Goal: Information Seeking & Learning: Check status

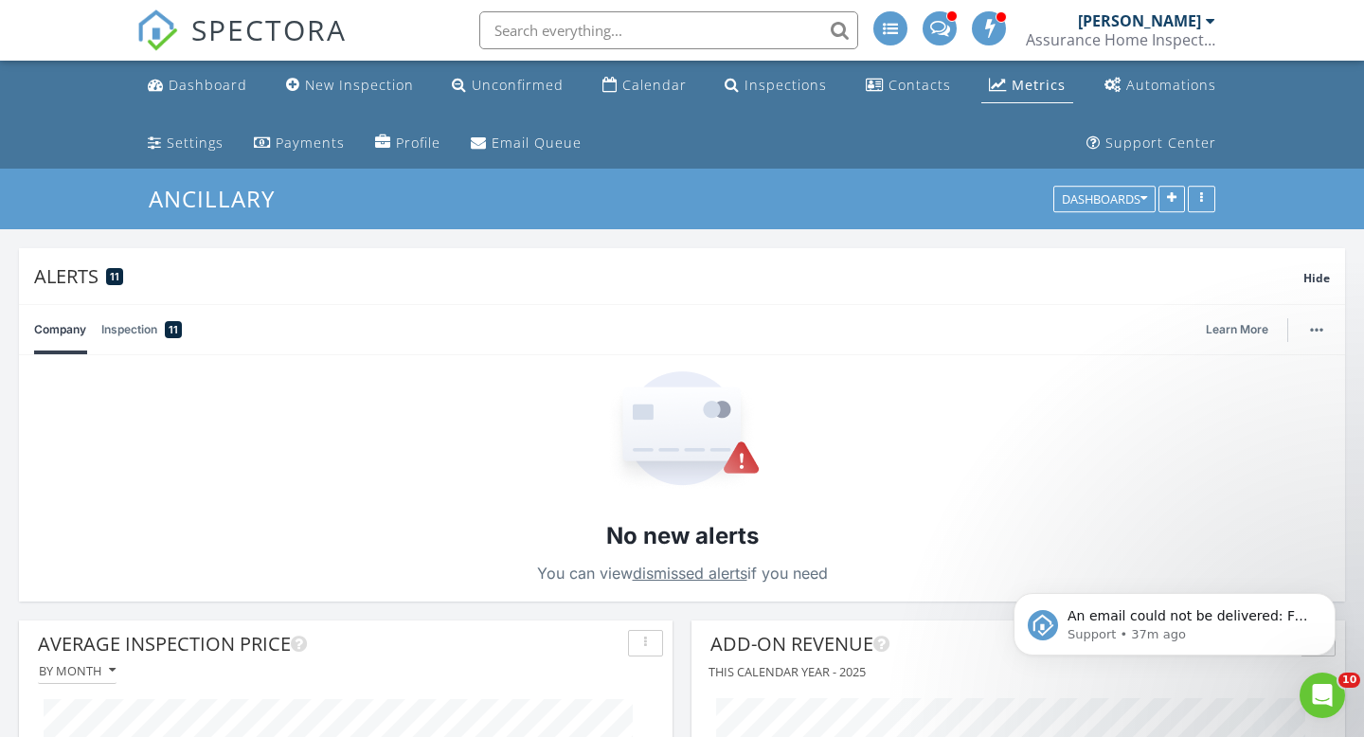
click at [1038, 87] on div "Metrics" at bounding box center [1038, 85] width 54 height 18
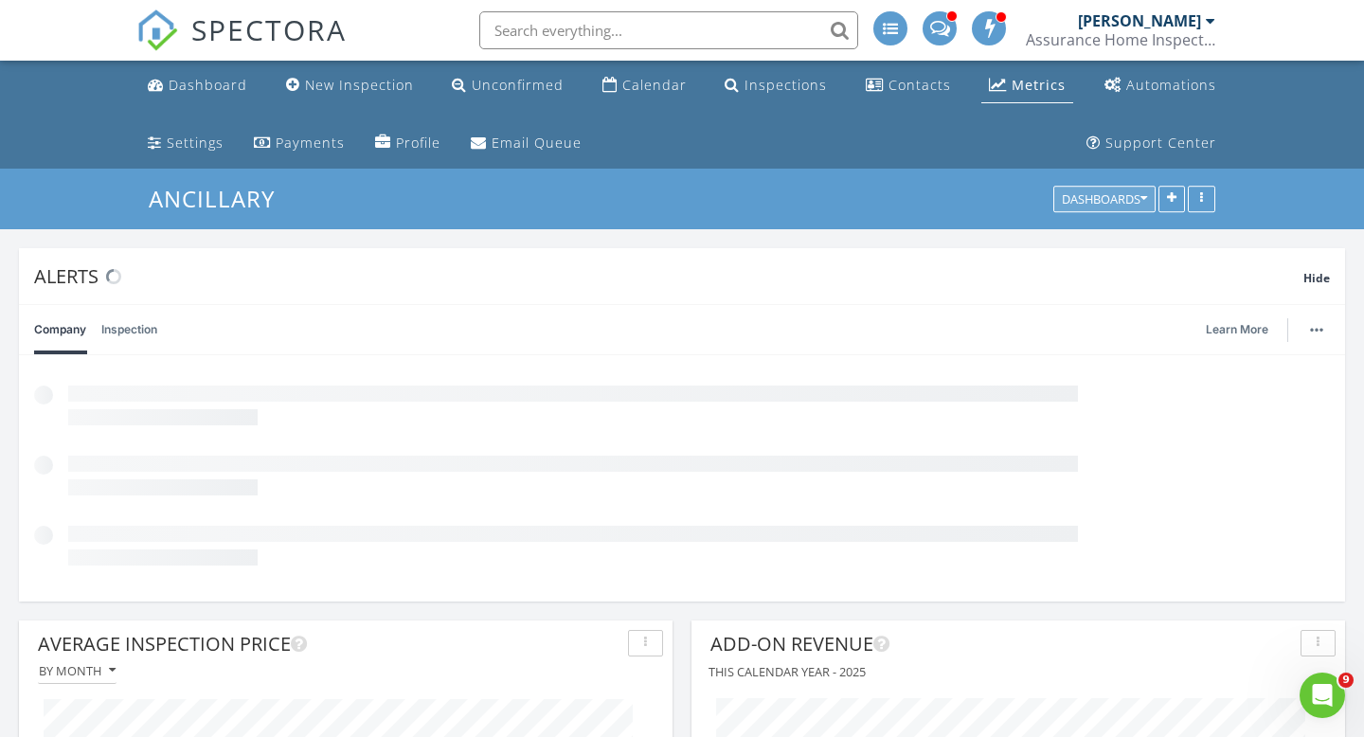
click at [1094, 195] on div "Dashboards" at bounding box center [1104, 199] width 85 height 13
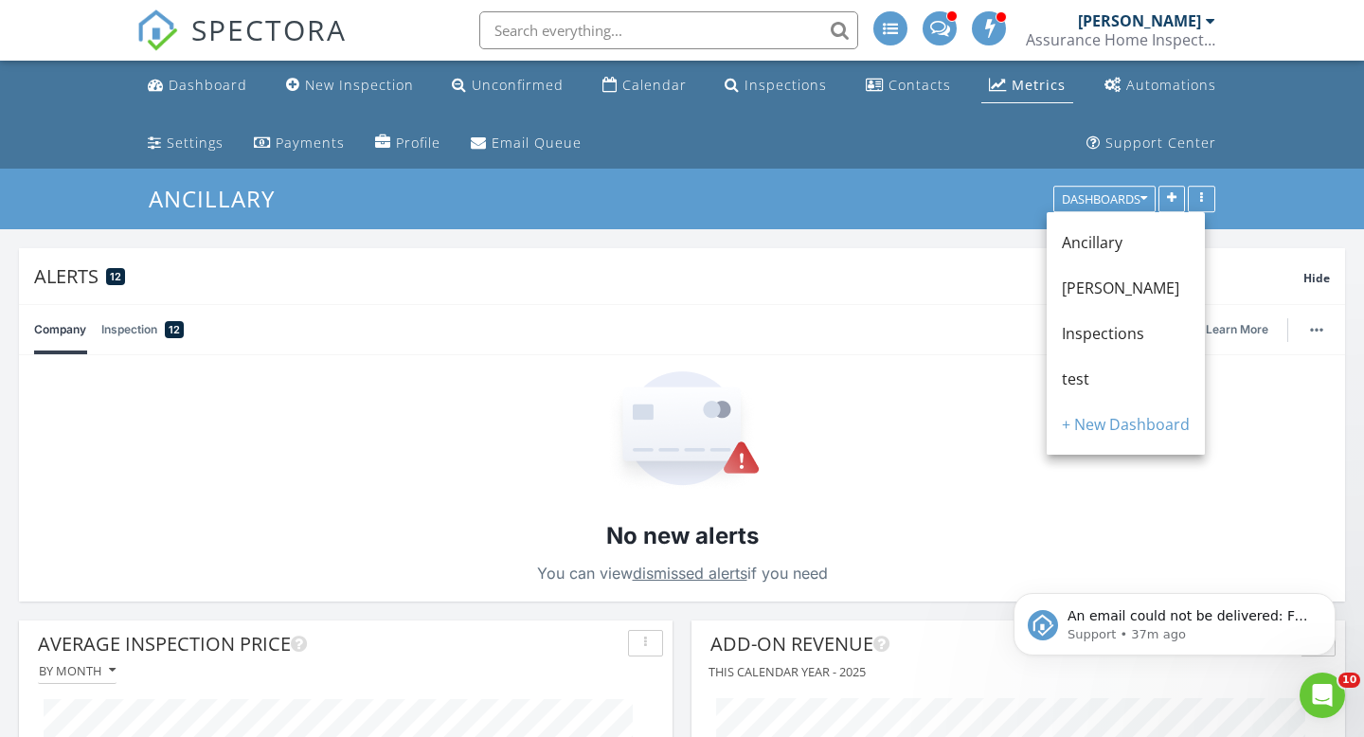
click at [1081, 332] on span "Inspections" at bounding box center [1103, 333] width 82 height 21
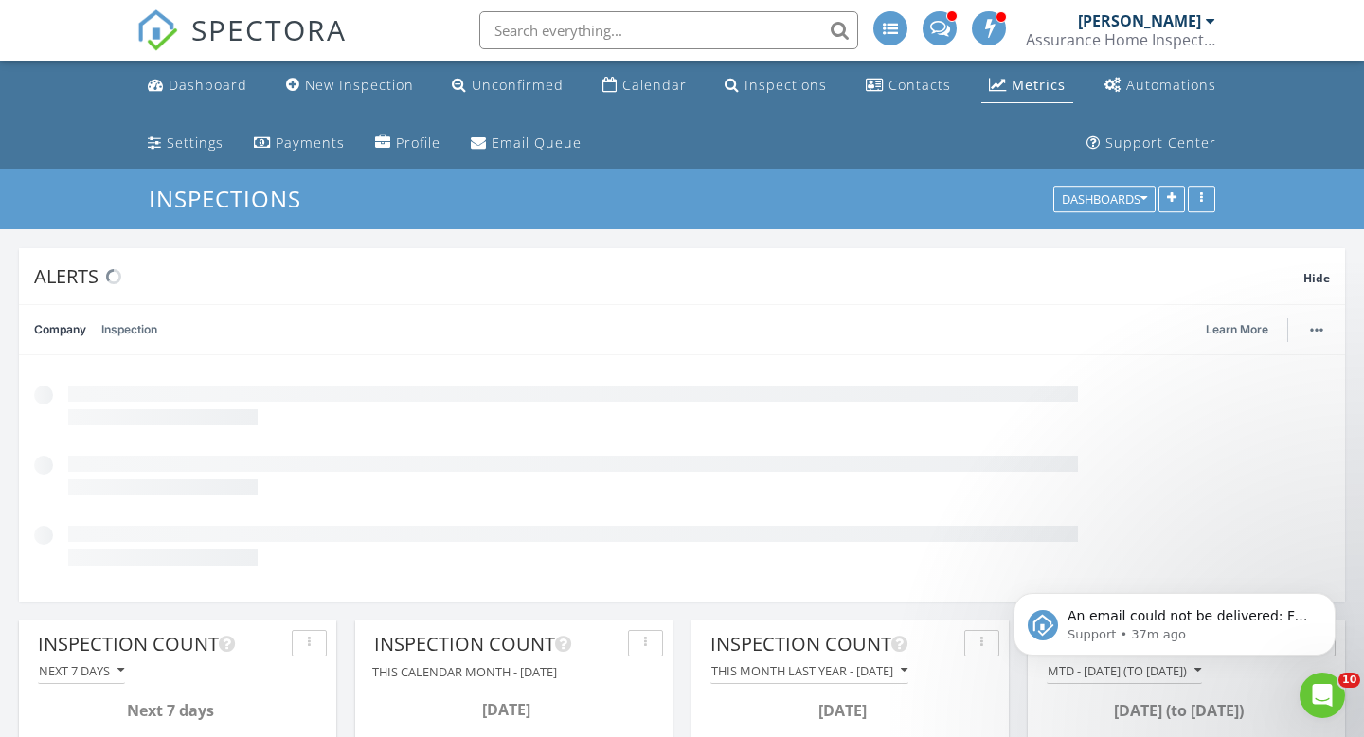
scroll to position [407, 429]
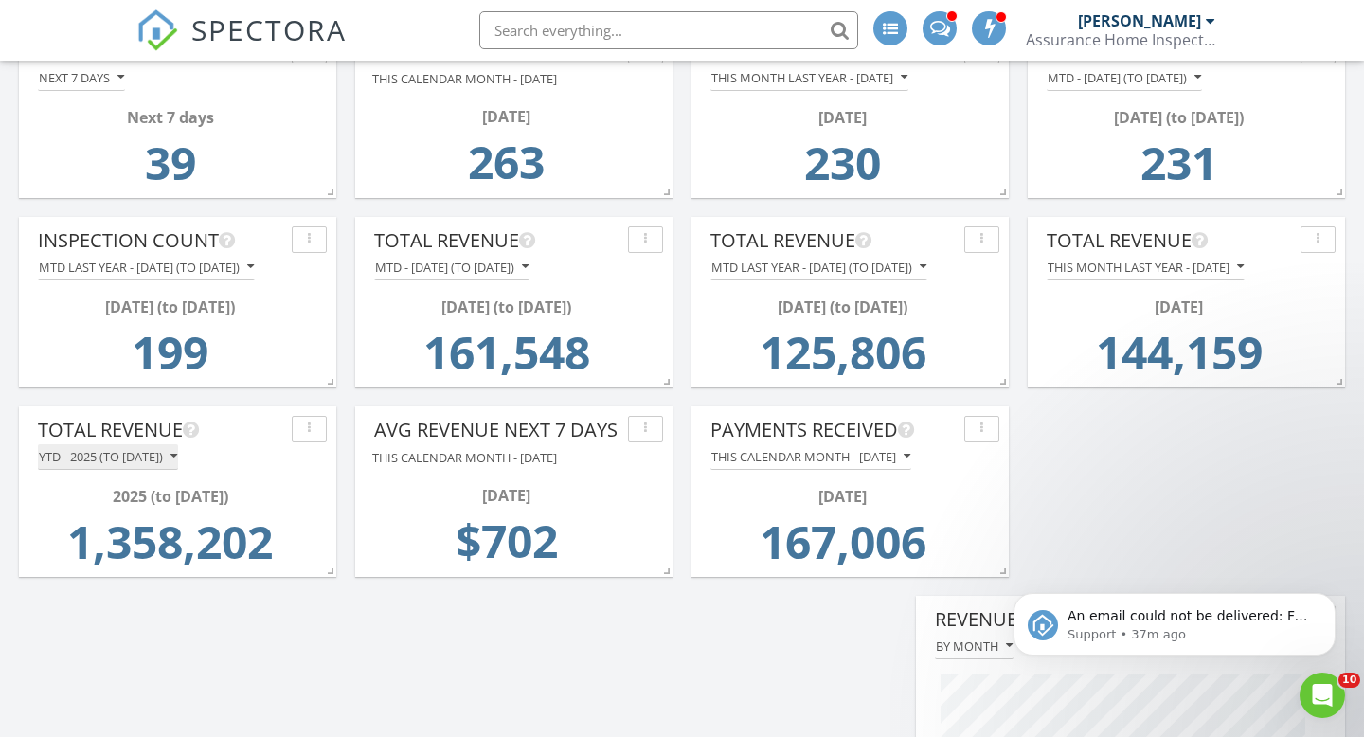
click at [177, 454] on icon "button" at bounding box center [173, 456] width 7 height 13
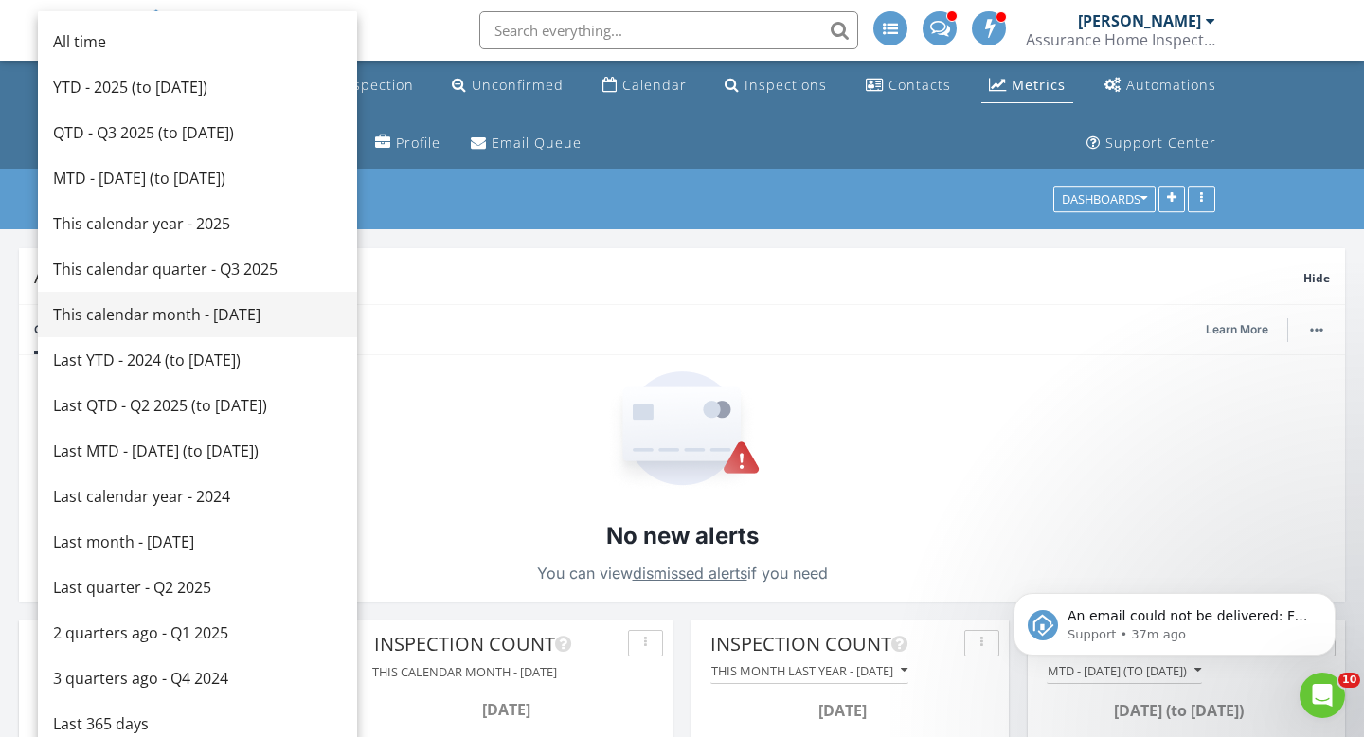
click at [167, 314] on div "This calendar month - [DATE]" at bounding box center [197, 314] width 289 height 23
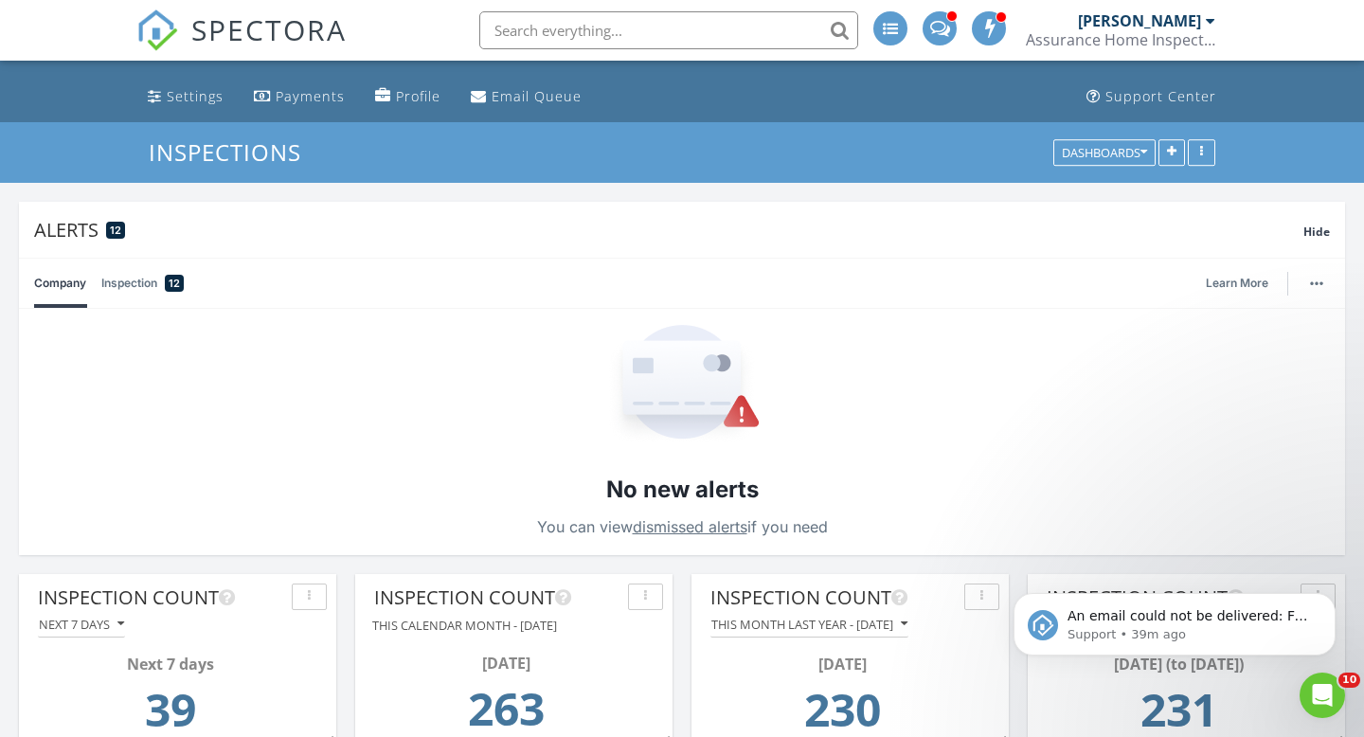
scroll to position [0, 0]
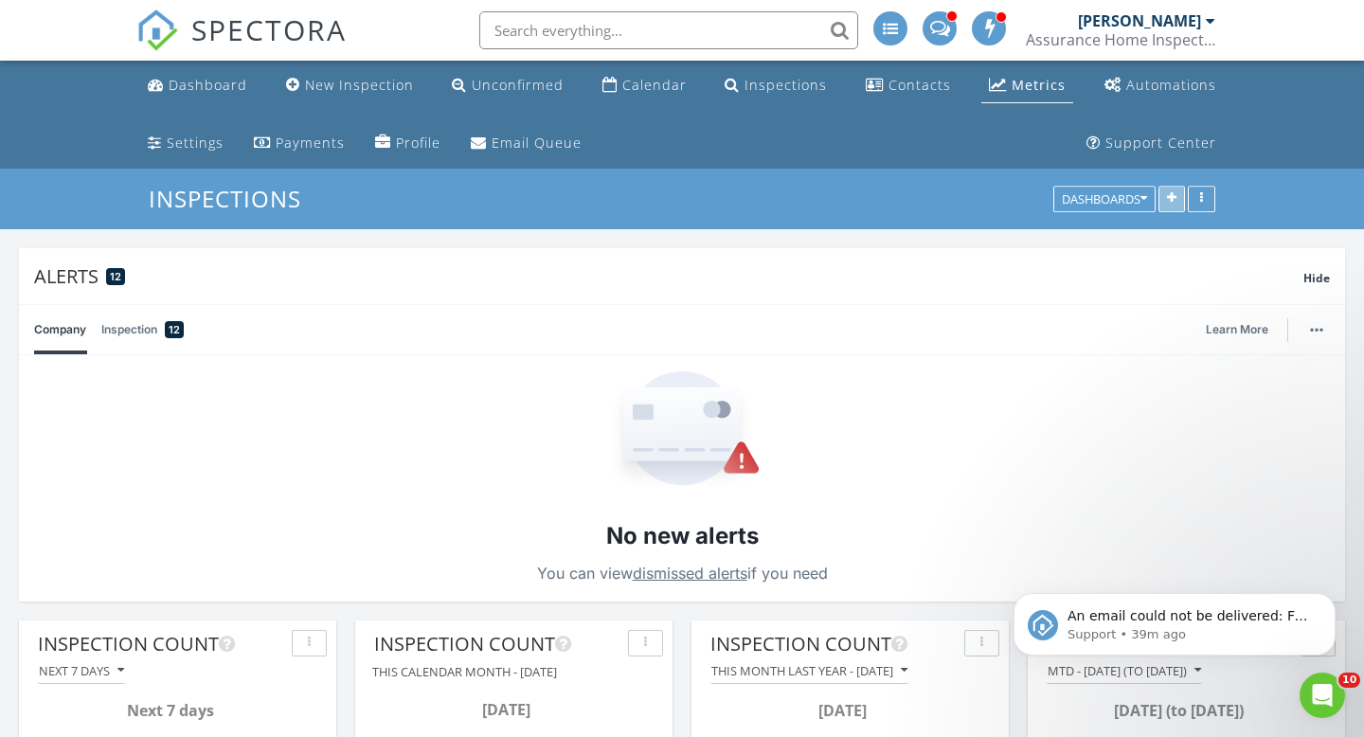
click at [1170, 204] on icon "button" at bounding box center [1171, 199] width 9 height 13
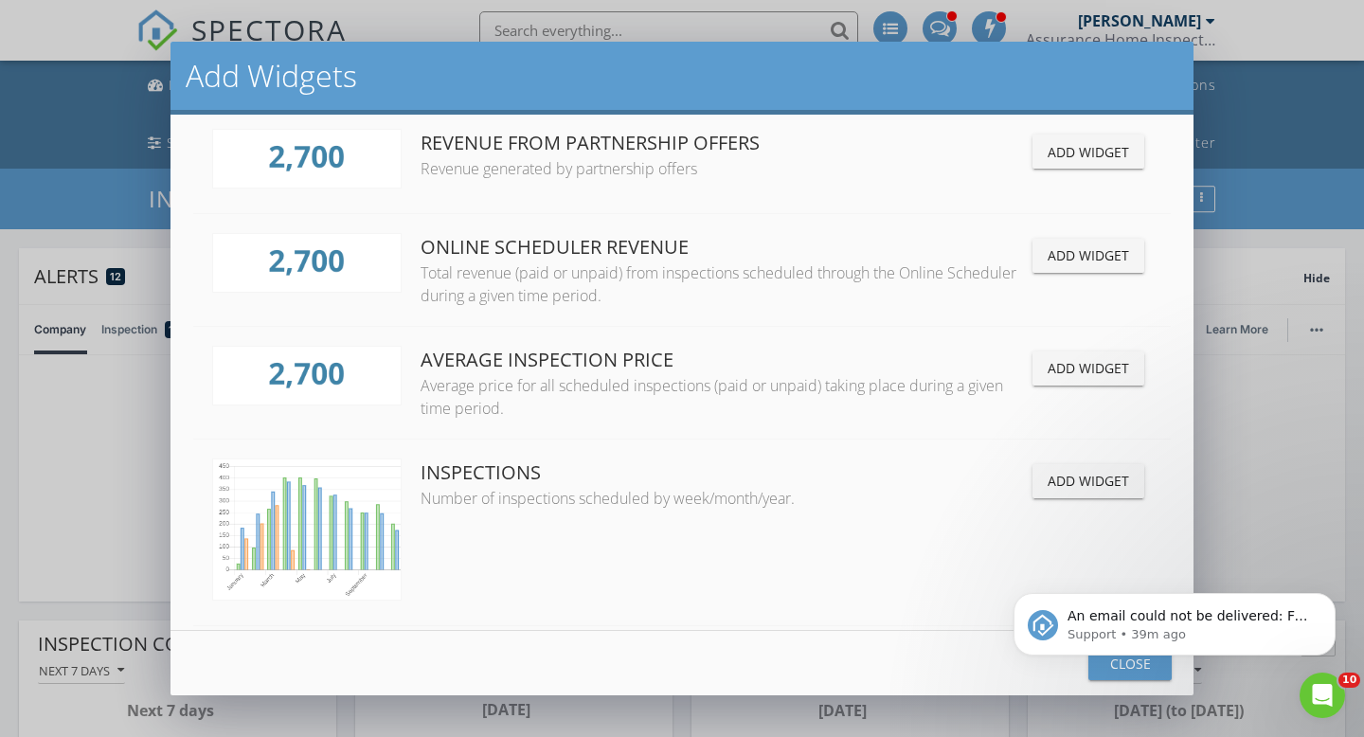
scroll to position [371, 0]
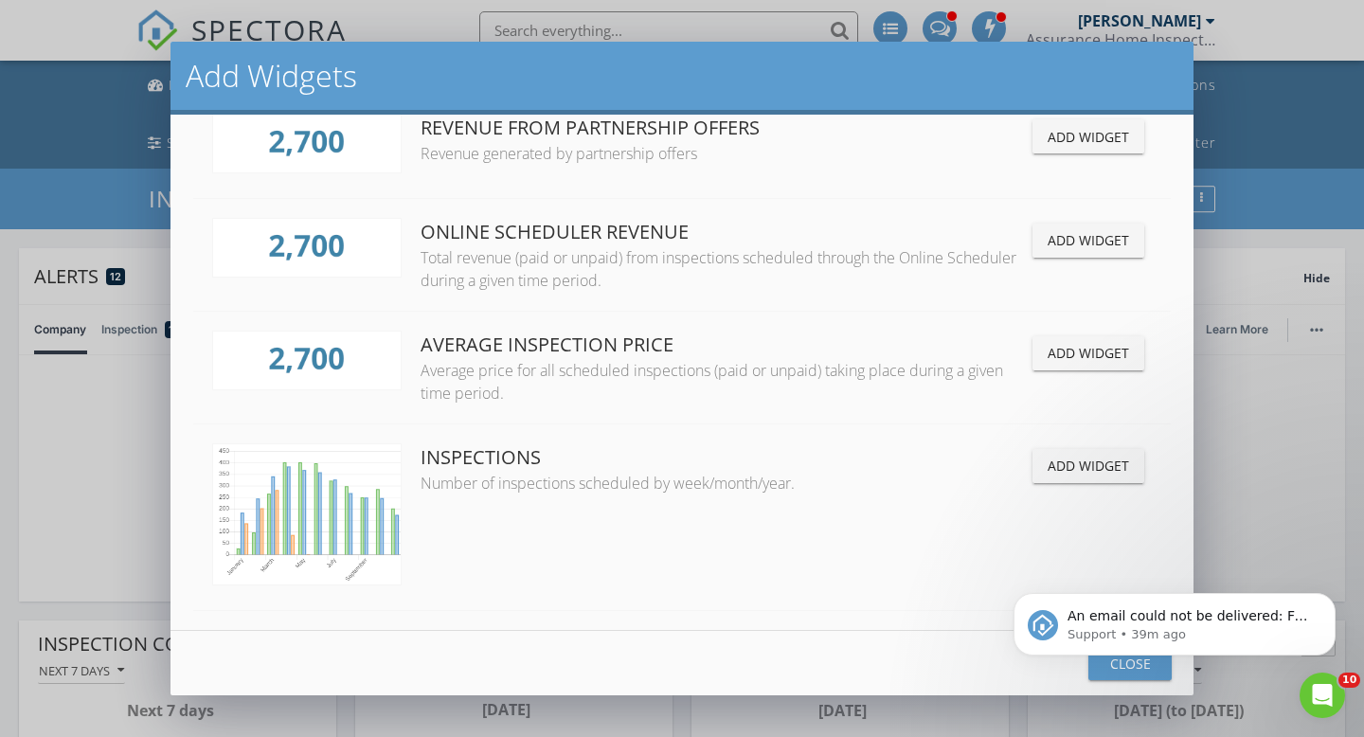
click at [1090, 357] on div "Add Widget" at bounding box center [1087, 353] width 81 height 20
click at [1129, 669] on body "An email could not be delivered: For more information, view Why emails don't ge…" at bounding box center [1174, 619] width 364 height 117
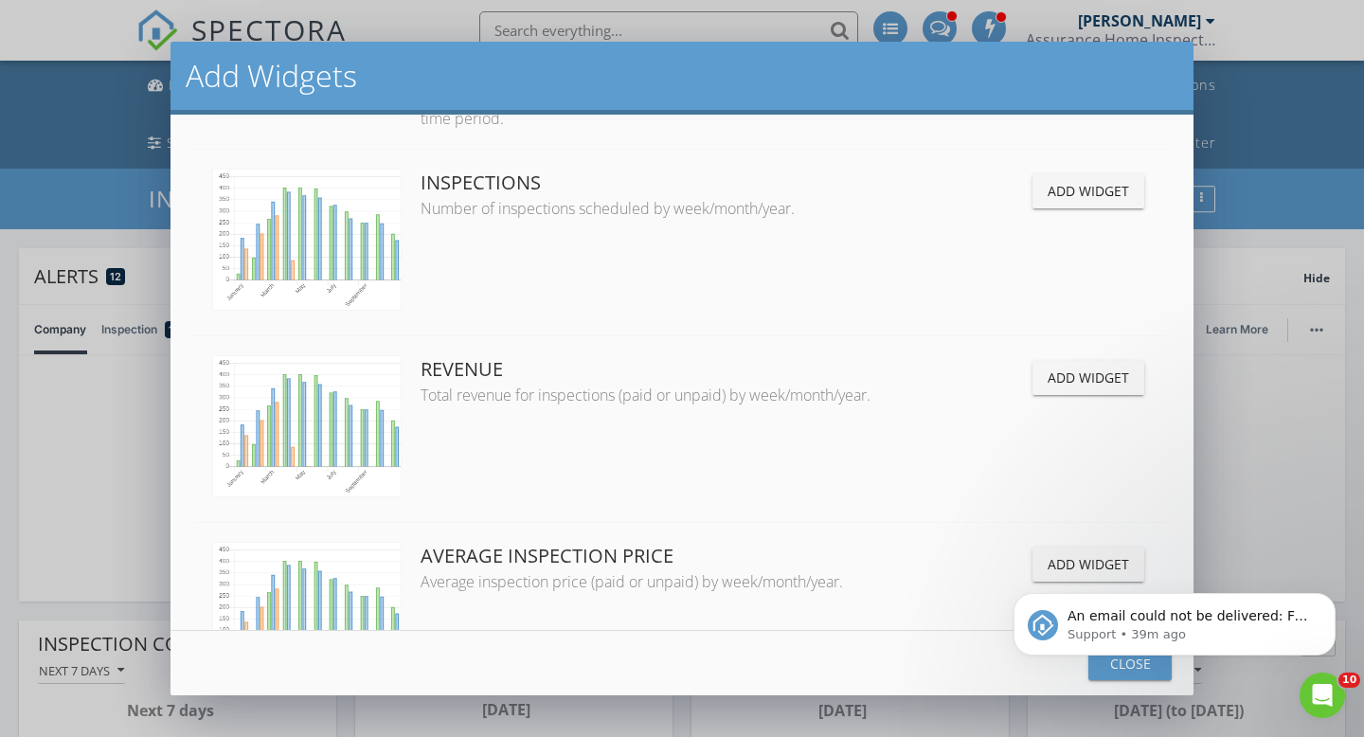
scroll to position [655, 0]
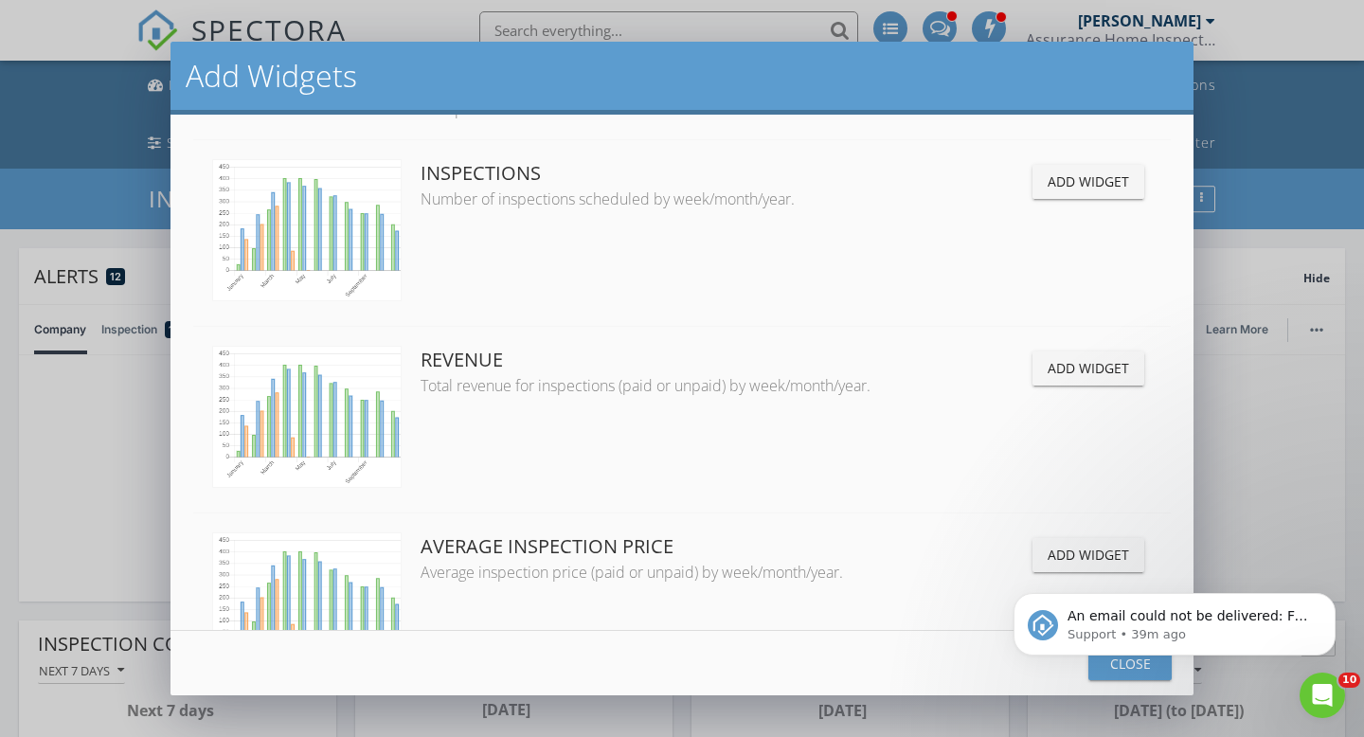
click at [1114, 669] on body "An email could not be delivered: For more information, view Why emails don't ge…" at bounding box center [1174, 619] width 364 height 117
click at [1330, 599] on icon "Dismiss notification" at bounding box center [1329, 598] width 7 height 7
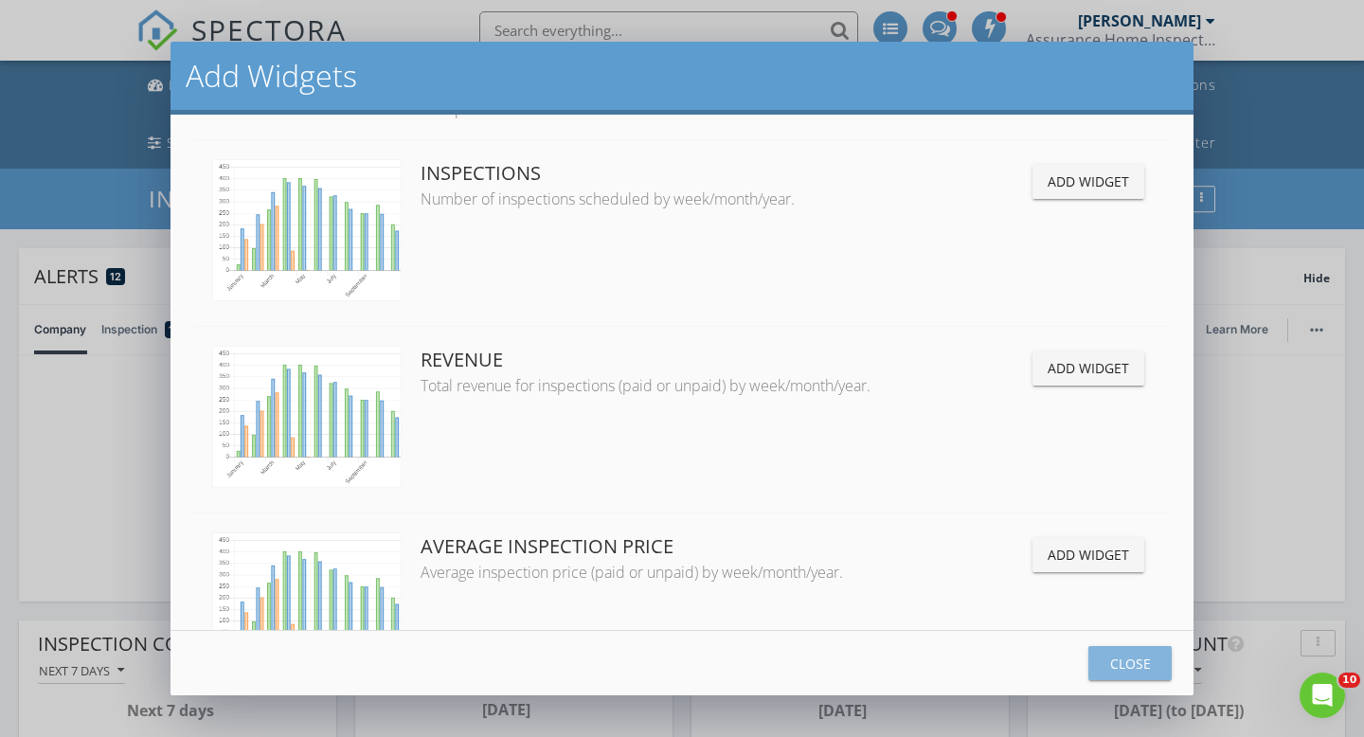
click at [1135, 663] on div "Close" at bounding box center [1129, 663] width 53 height 20
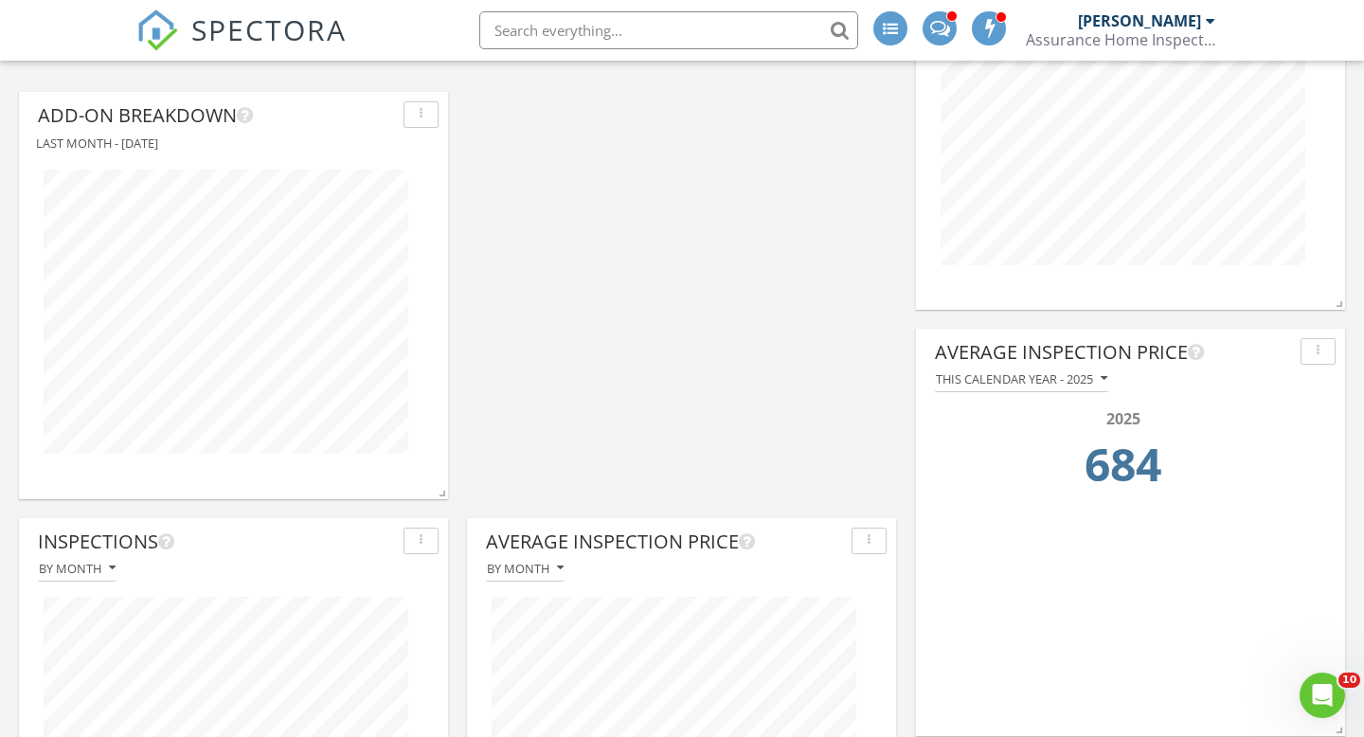
scroll to position [1272, 0]
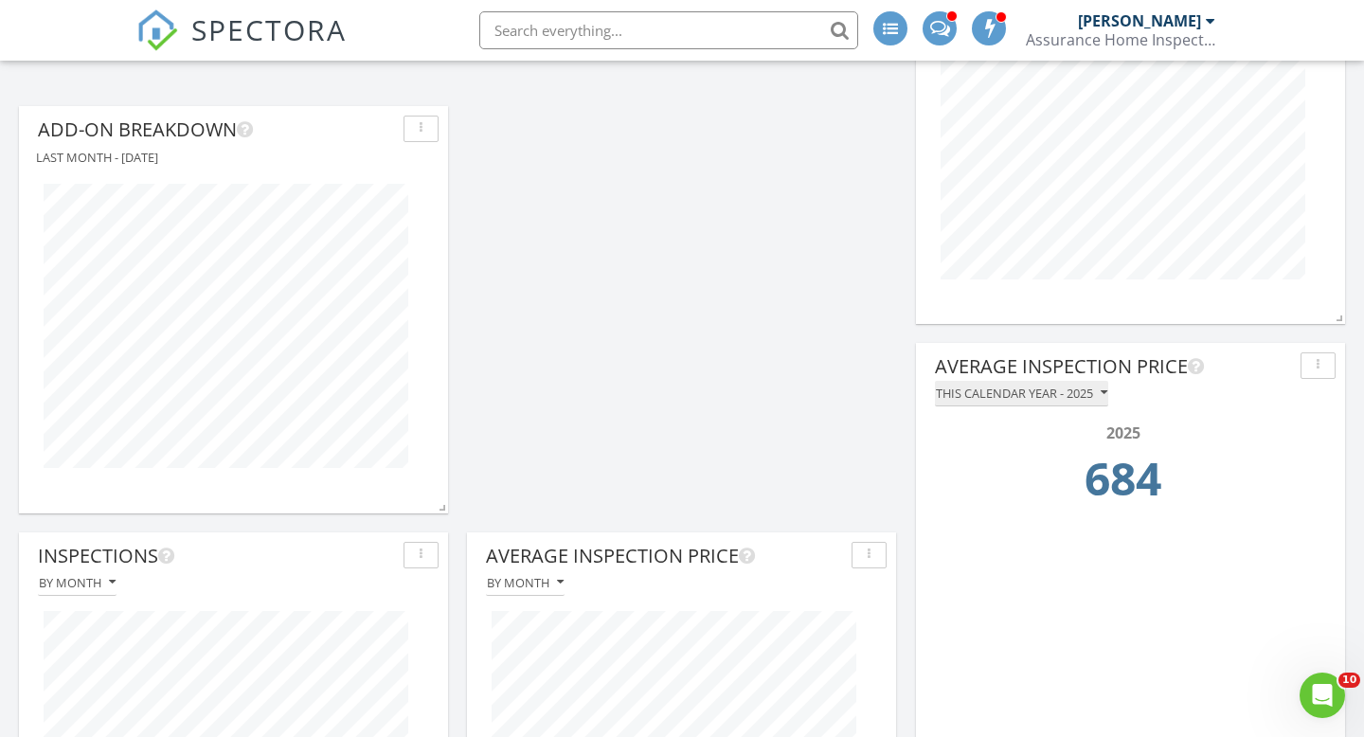
click at [1108, 385] on button "This calendar year - 2025" at bounding box center [1021, 394] width 173 height 26
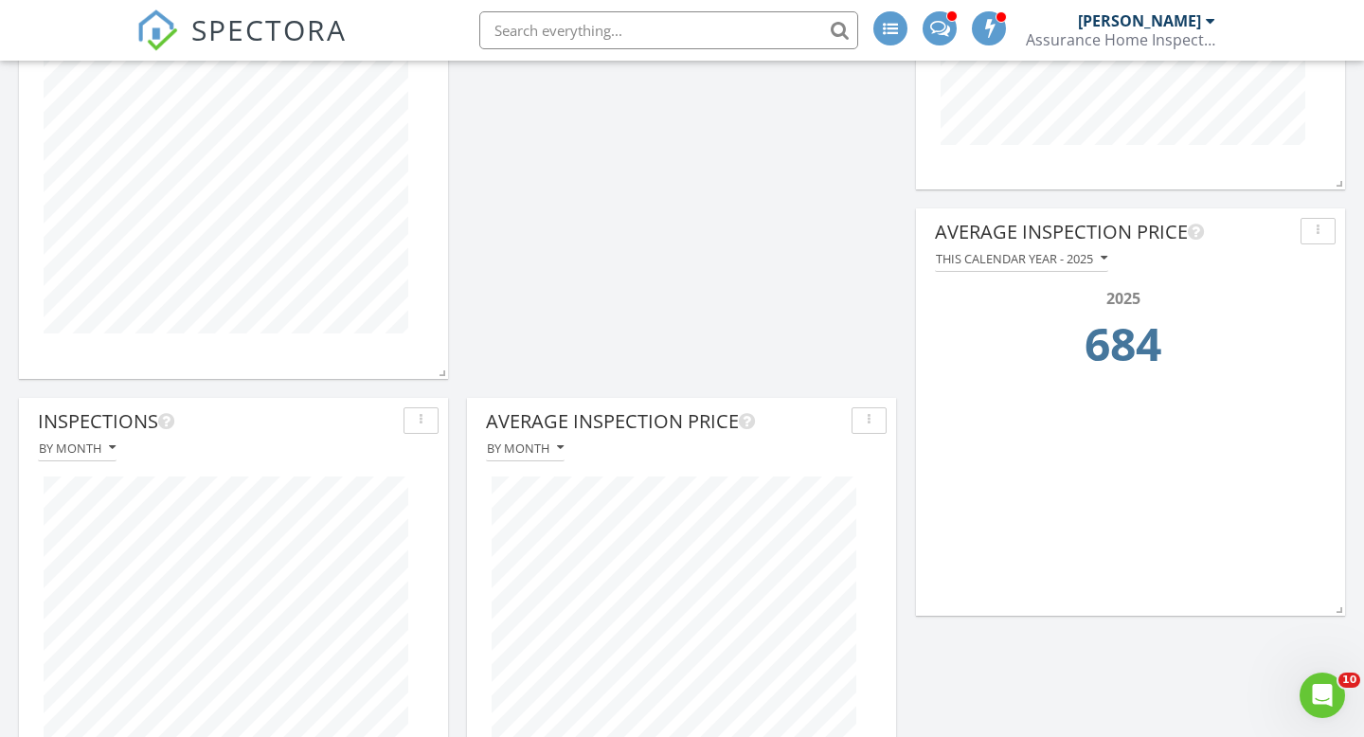
scroll to position [1359, 0]
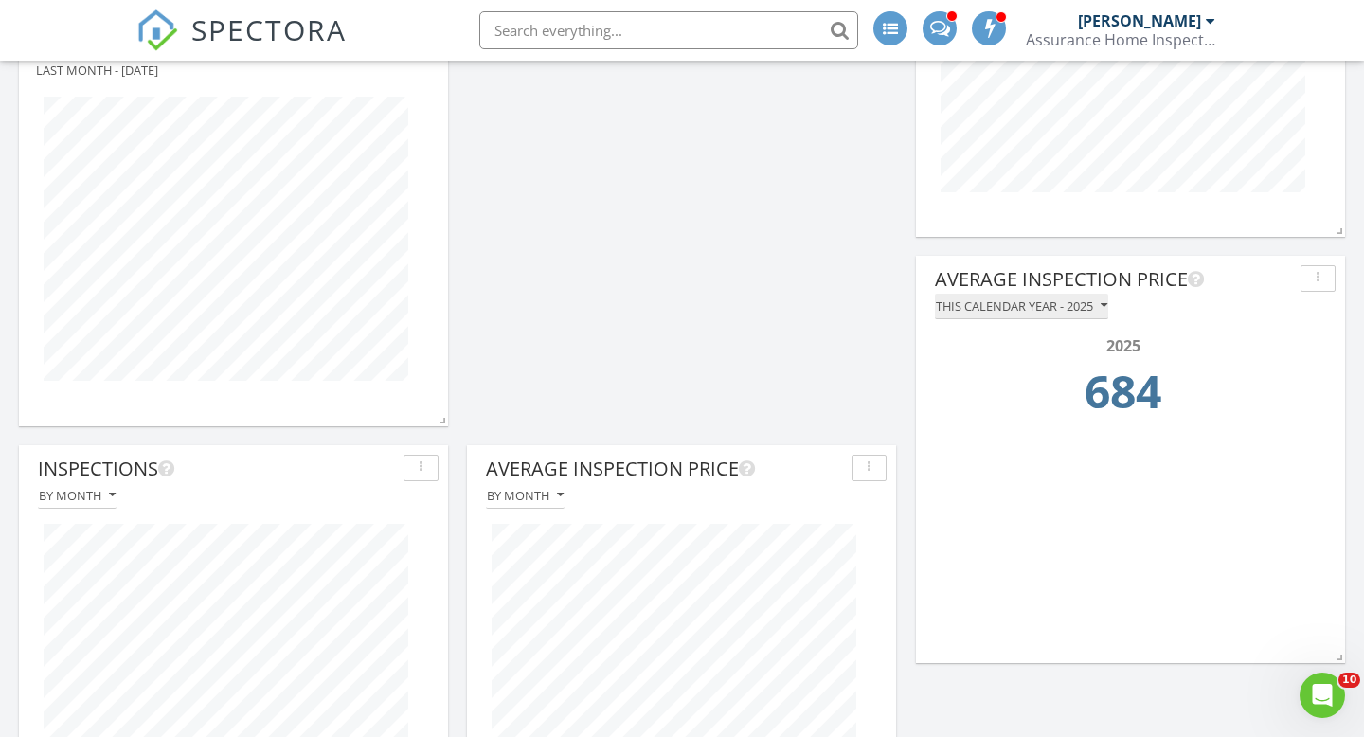
click at [1107, 303] on icon "button" at bounding box center [1103, 305] width 7 height 13
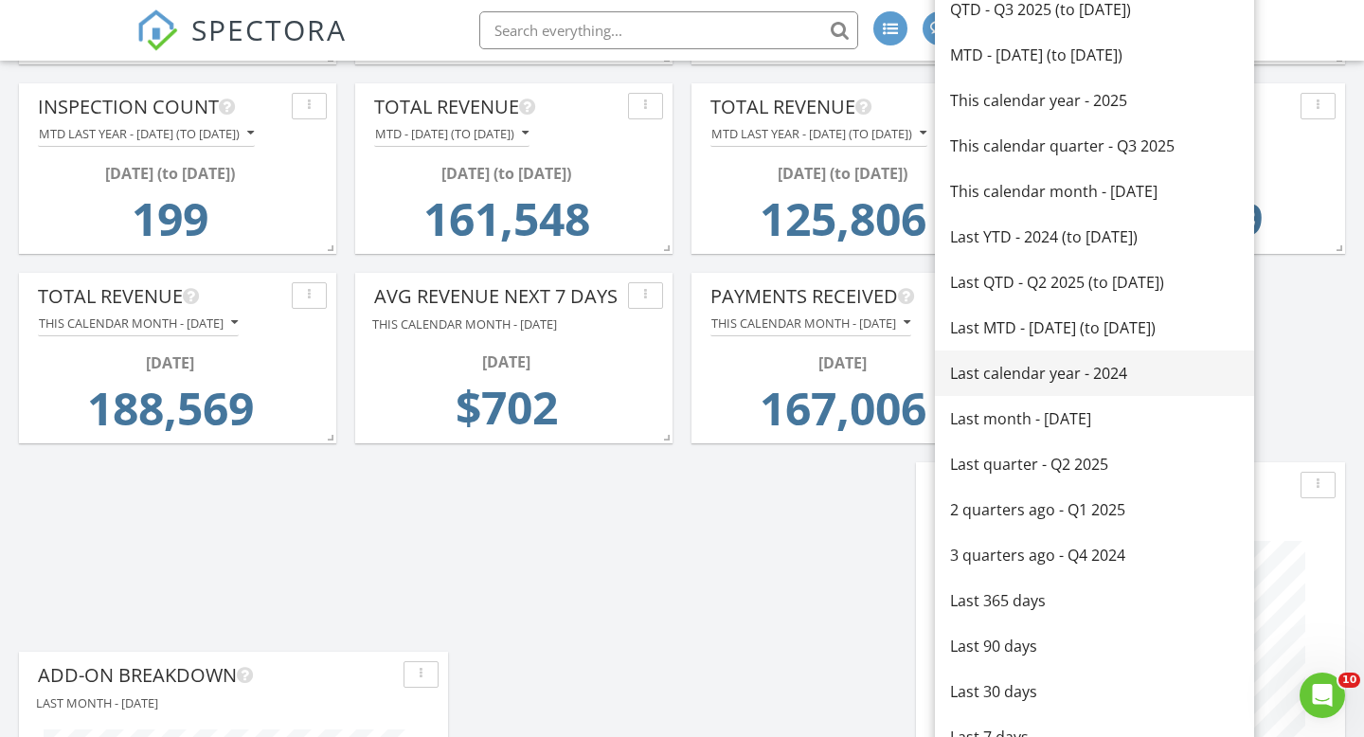
scroll to position [723, 0]
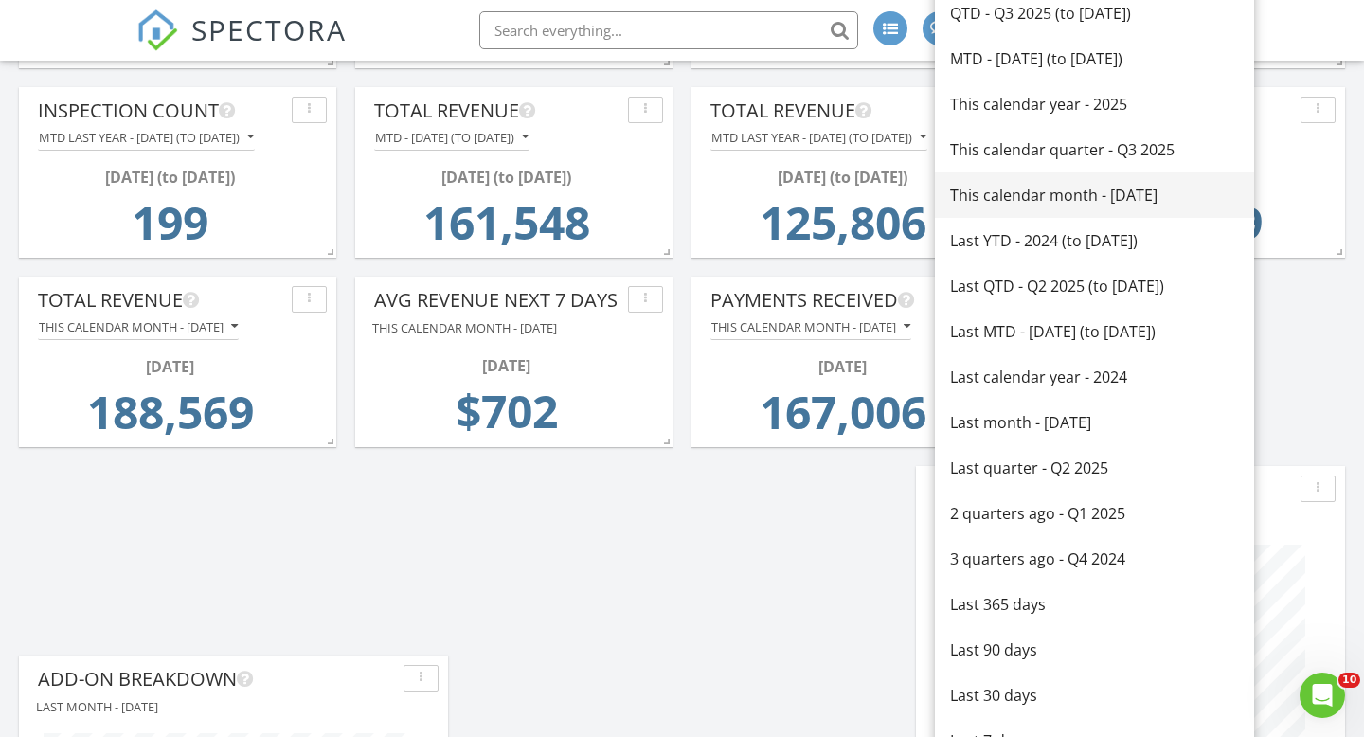
click at [1017, 200] on div "This calendar month - [DATE]" at bounding box center [1094, 195] width 289 height 23
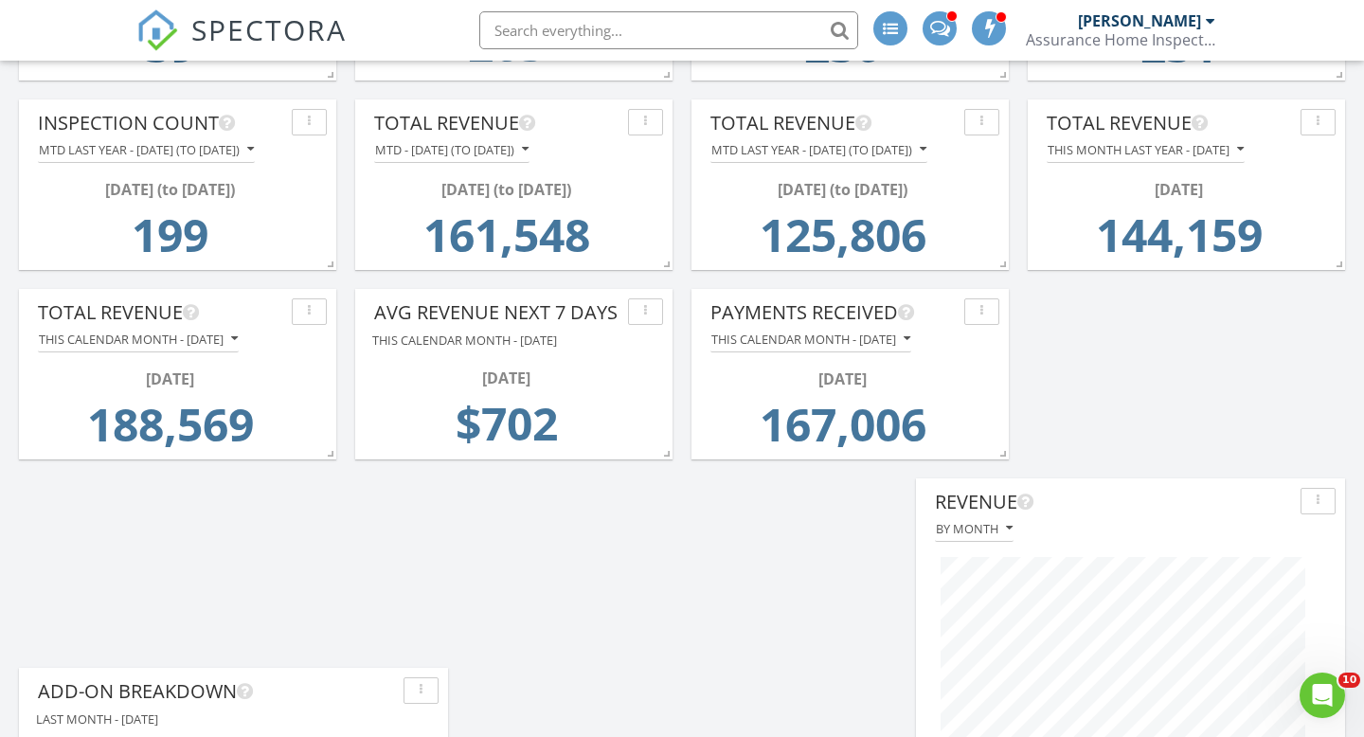
scroll to position [0, 0]
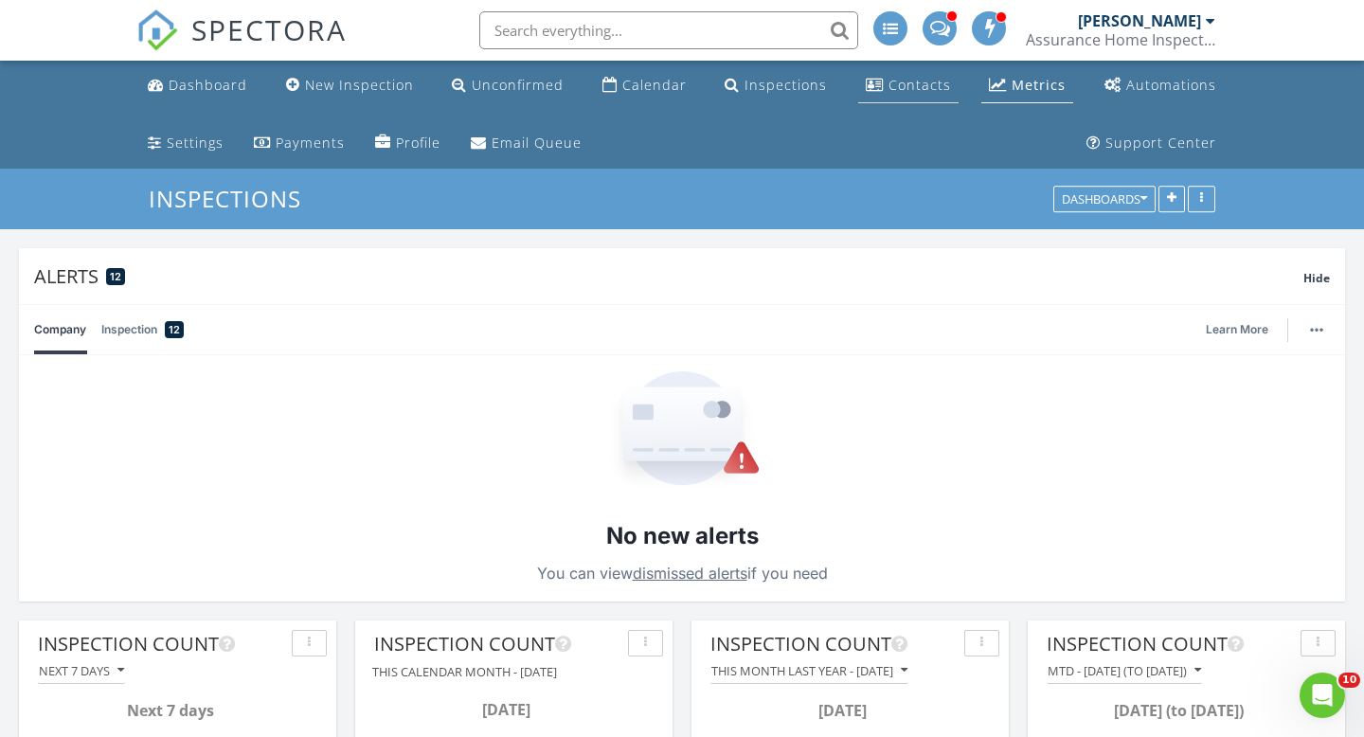
click at [911, 92] on div "Contacts" at bounding box center [919, 85] width 63 height 18
